Goal: Transaction & Acquisition: Book appointment/travel/reservation

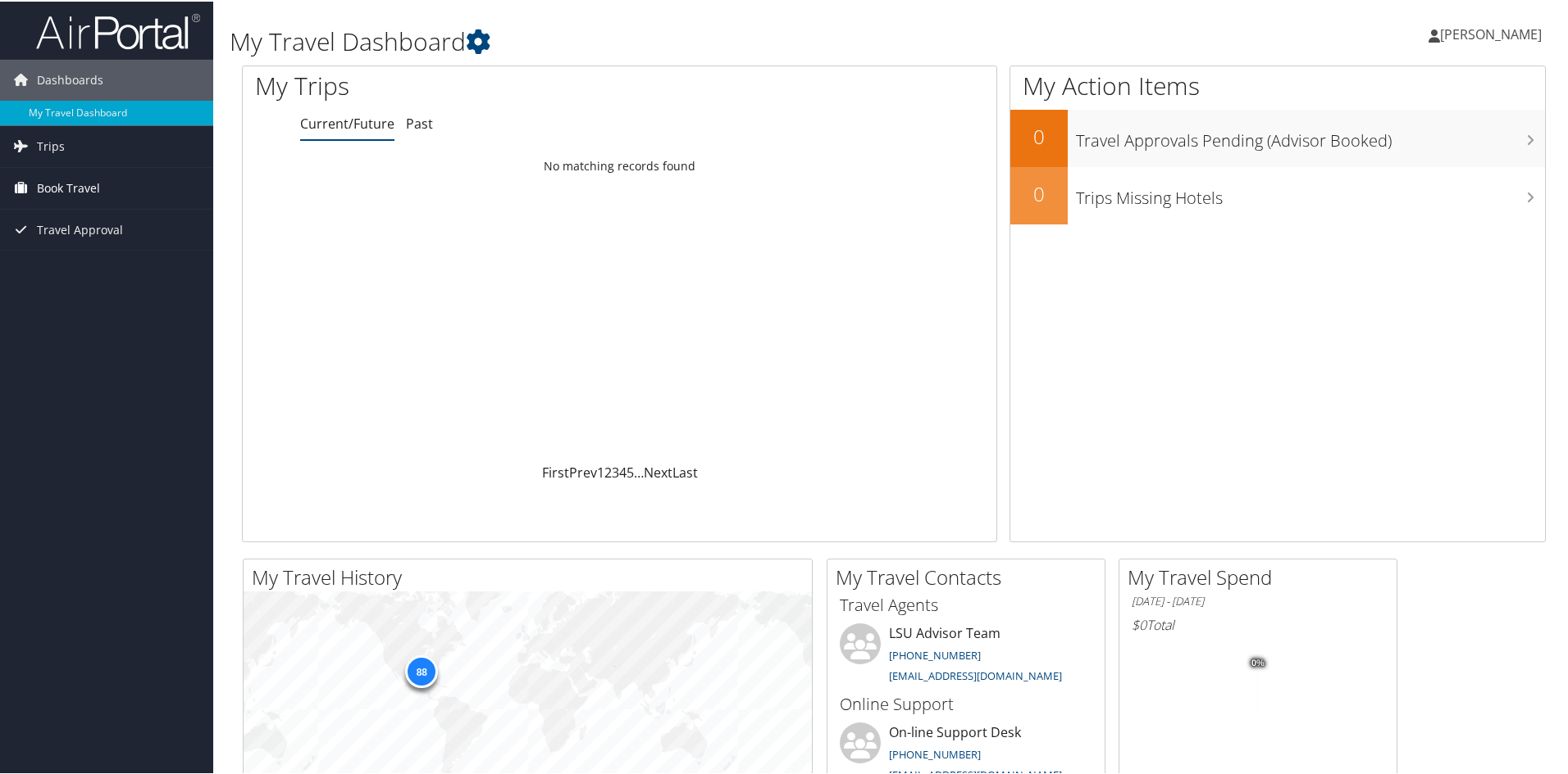
click at [41, 190] on span "Book Travel" at bounding box center [68, 186] width 63 height 41
click at [85, 186] on span "Book Travel" at bounding box center [68, 186] width 63 height 41
click at [85, 224] on span "Travel Approval" at bounding box center [79, 228] width 86 height 41
click at [49, 145] on span "Trips" at bounding box center [51, 145] width 28 height 41
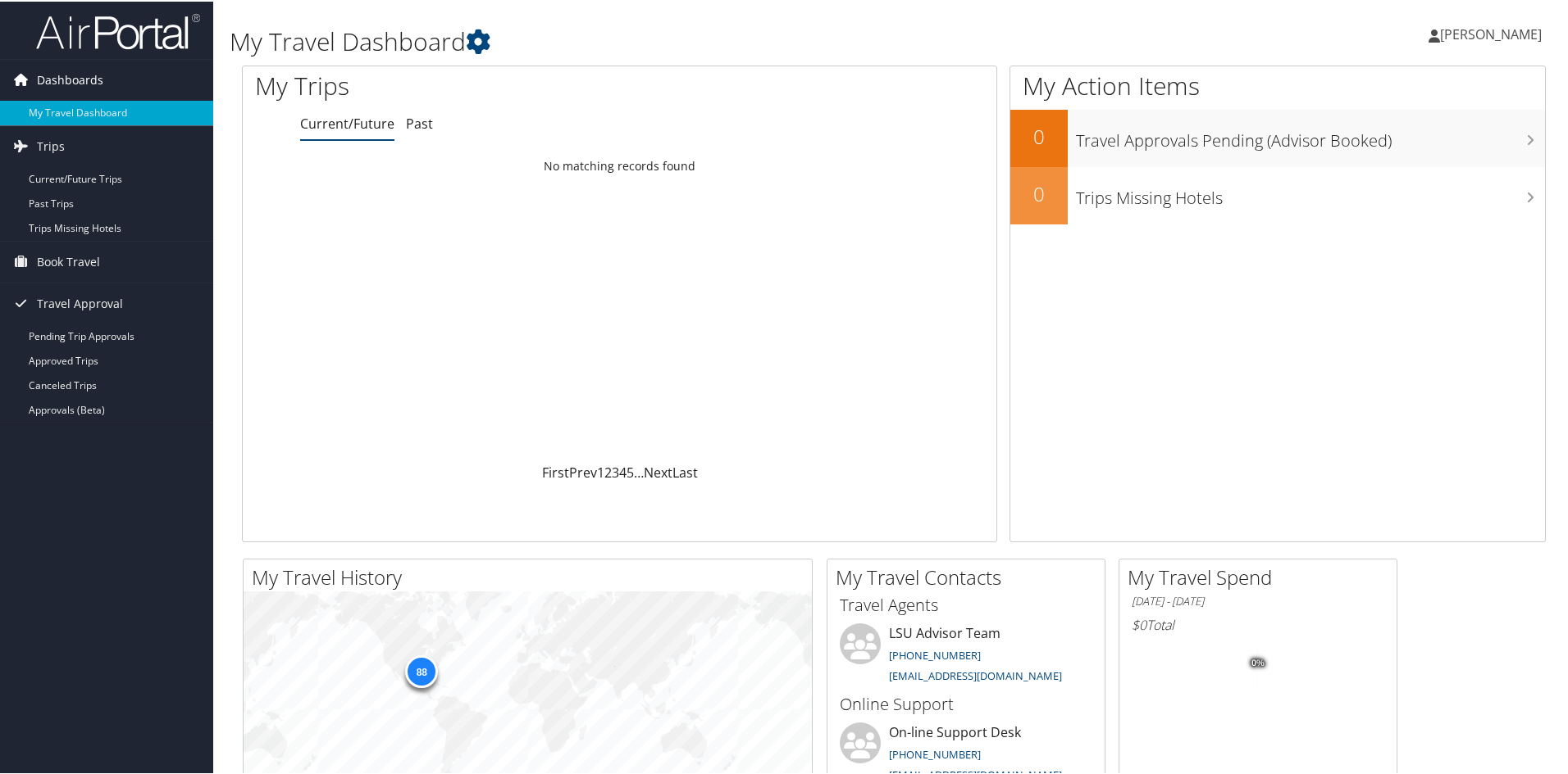
click at [83, 70] on span "Dashboards" at bounding box center [70, 78] width 66 height 41
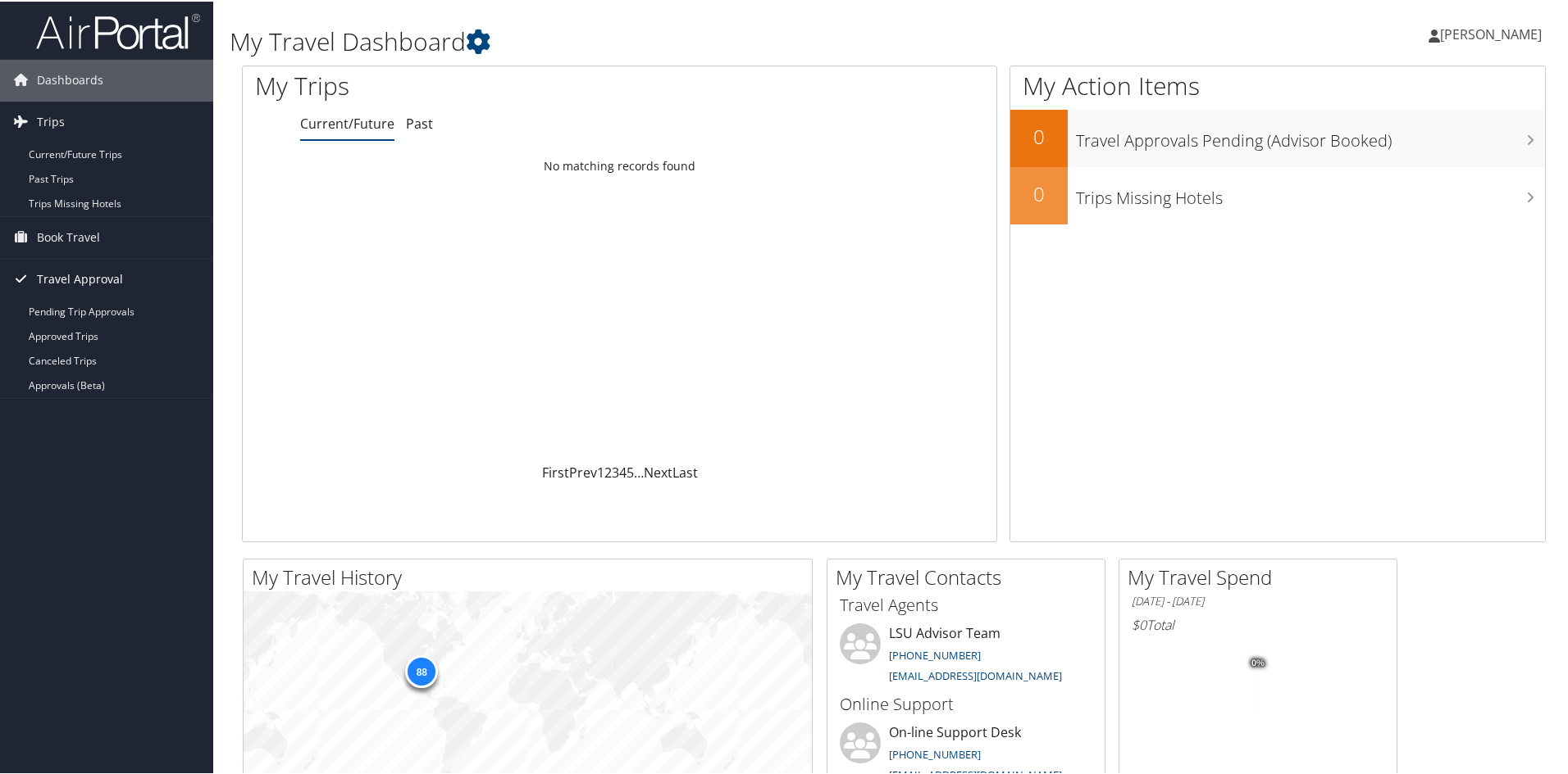
click at [102, 272] on span "Travel Approval" at bounding box center [79, 278] width 86 height 41
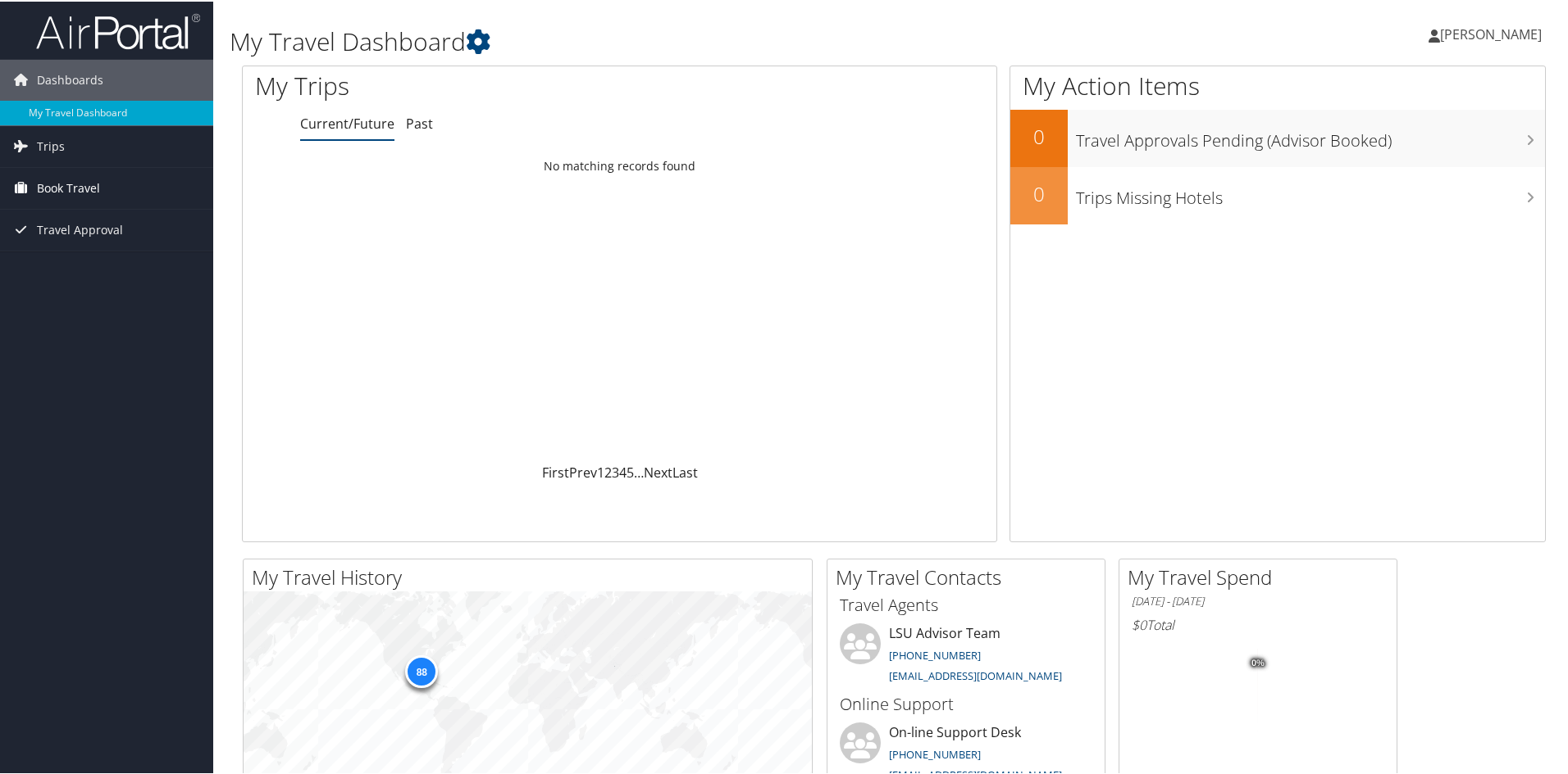
click at [93, 187] on span "Book Travel" at bounding box center [68, 186] width 63 height 41
click at [155, 241] on link "Book/Manage Online Trips" at bounding box center [106, 244] width 213 height 24
